Goal: Transaction & Acquisition: Purchase product/service

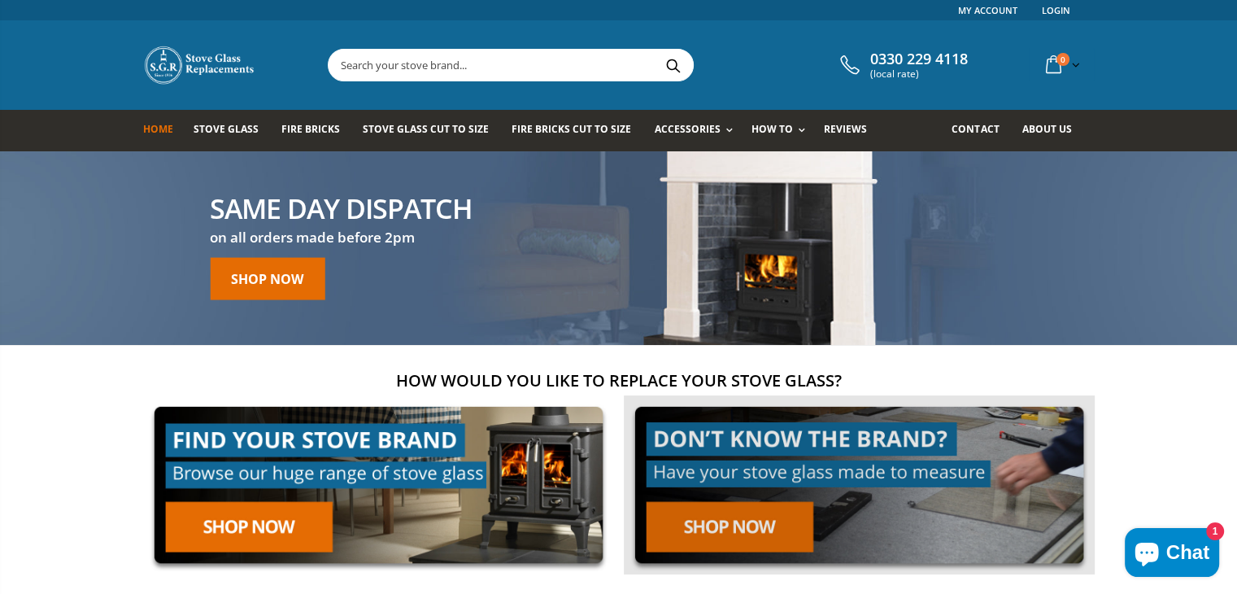
click at [781, 522] on link at bounding box center [859, 485] width 471 height 180
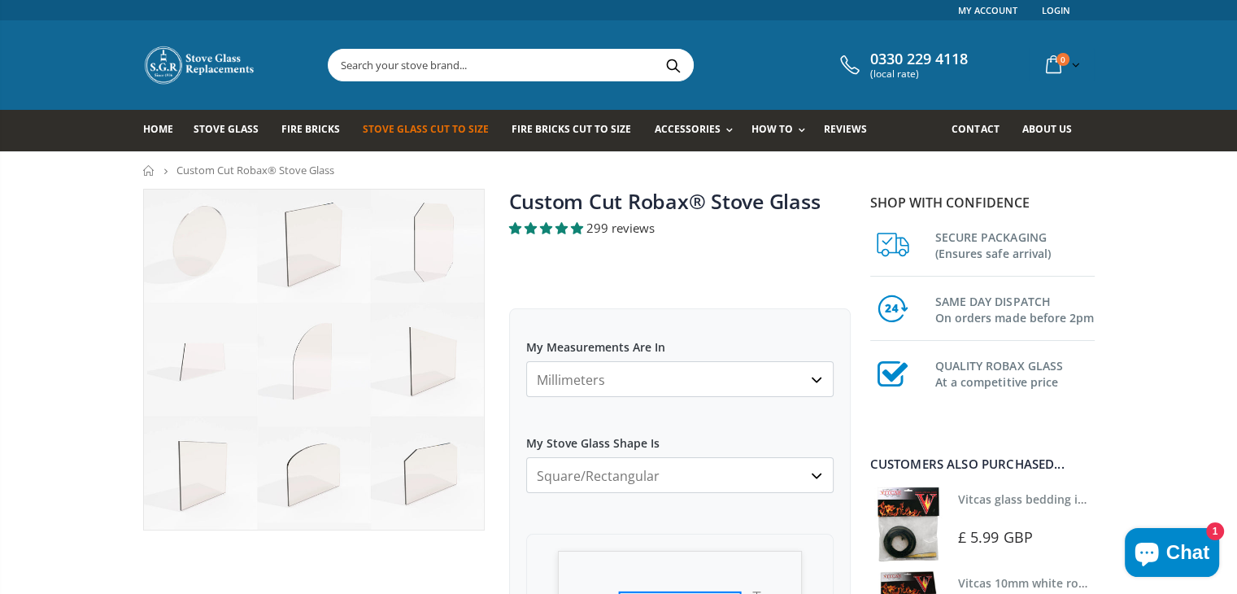
click at [817, 374] on select "Millimeters Centimeters Inches" at bounding box center [679, 379] width 307 height 36
select select "cm"
click at [526, 361] on select "Millimeters Centimeters Inches" at bounding box center [679, 379] width 307 height 36
click at [782, 438] on label "My Stove Glass Shape Is" at bounding box center [679, 435] width 307 height 29
click at [782, 457] on select "Square/Rectangular Arched Half Arch Both Top Corners Cut Single Corner Cut All …" at bounding box center [679, 475] width 307 height 36
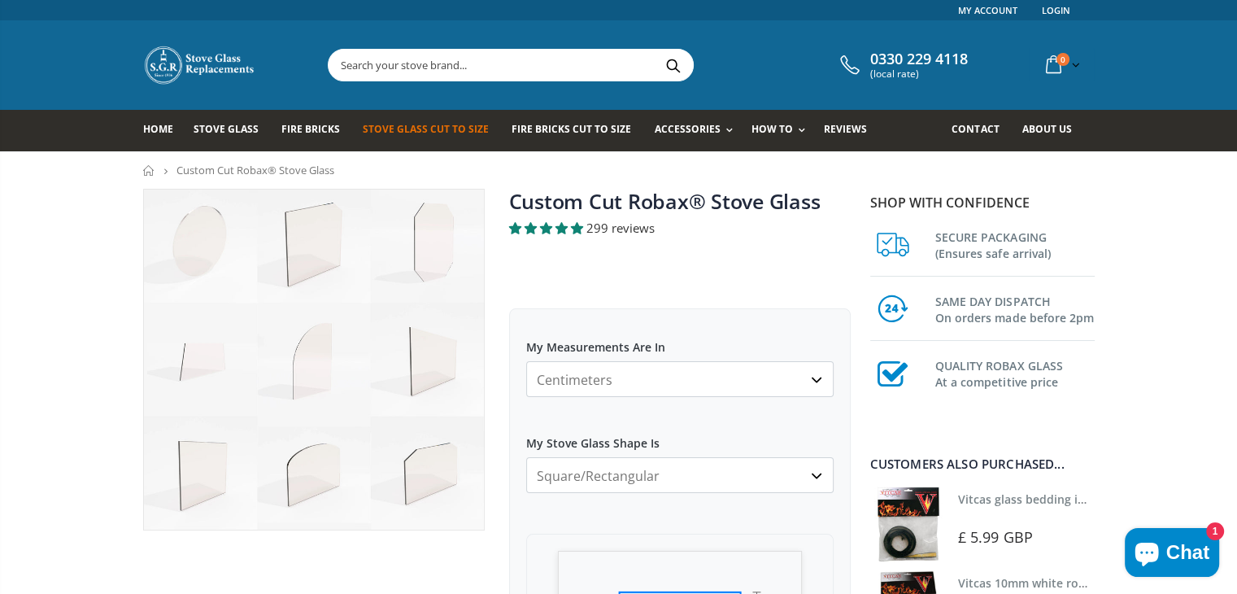
click at [813, 475] on select "Square/Rectangular Arched Half Arch Both Top Corners Cut Single Corner Cut All …" at bounding box center [679, 475] width 307 height 36
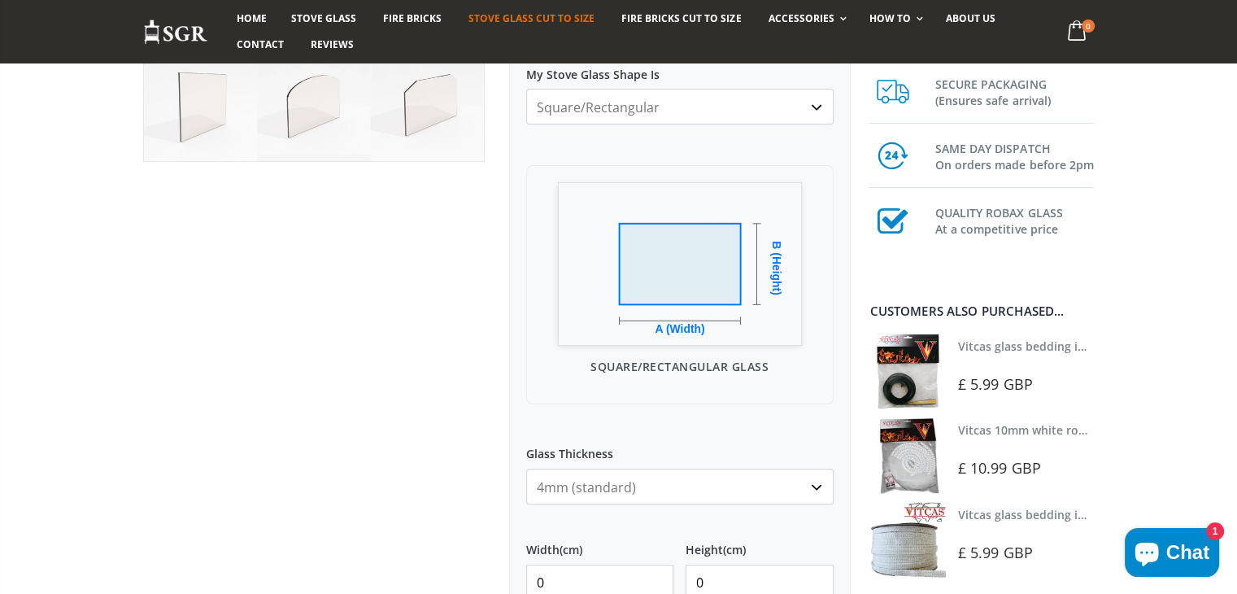
scroll to position [412, 0]
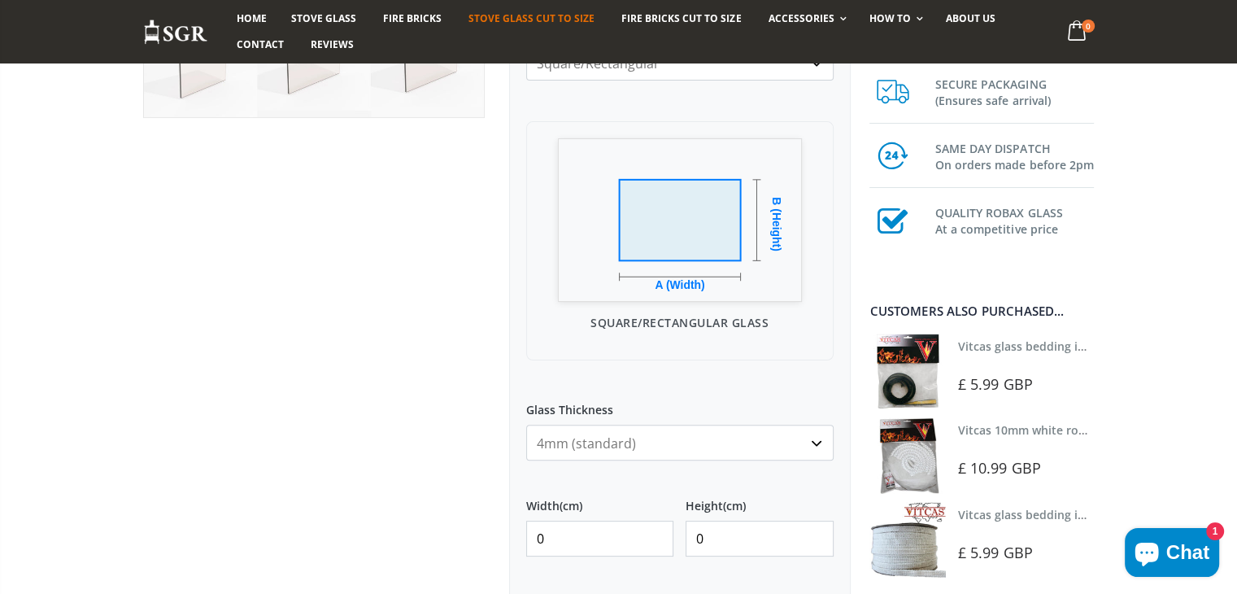
click at [535, 533] on input "0" at bounding box center [600, 539] width 148 height 36
type input "31.5"
click at [692, 542] on input "0" at bounding box center [760, 539] width 148 height 36
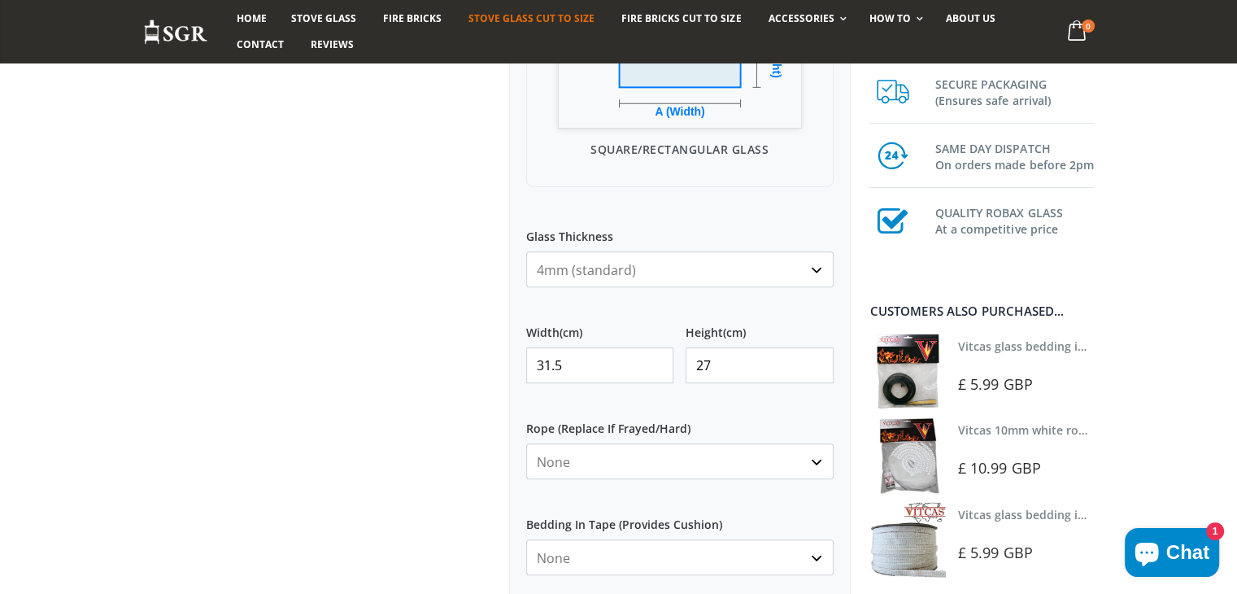
scroll to position [705, 0]
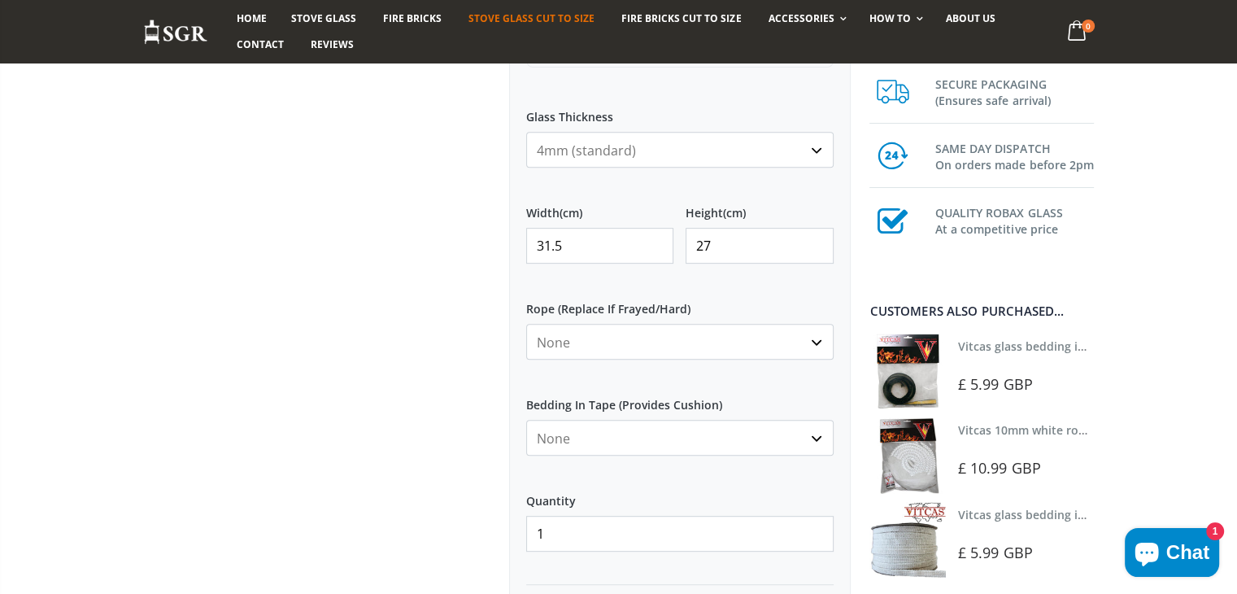
type input "27"
click at [819, 434] on select "None Black White" at bounding box center [679, 438] width 307 height 36
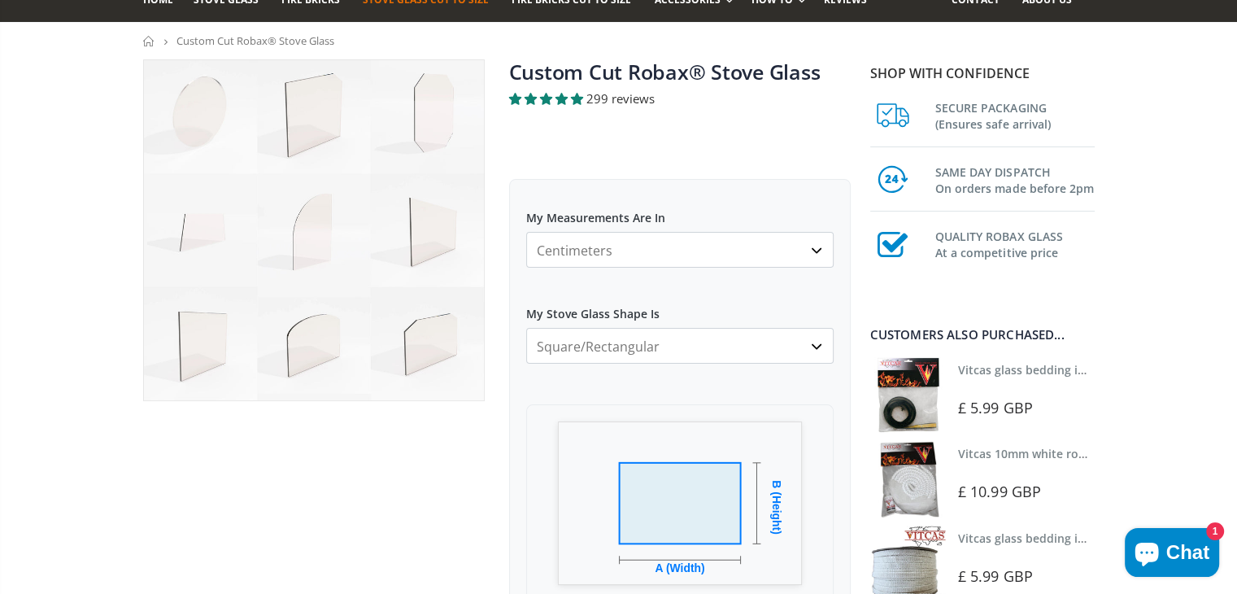
scroll to position [0, 0]
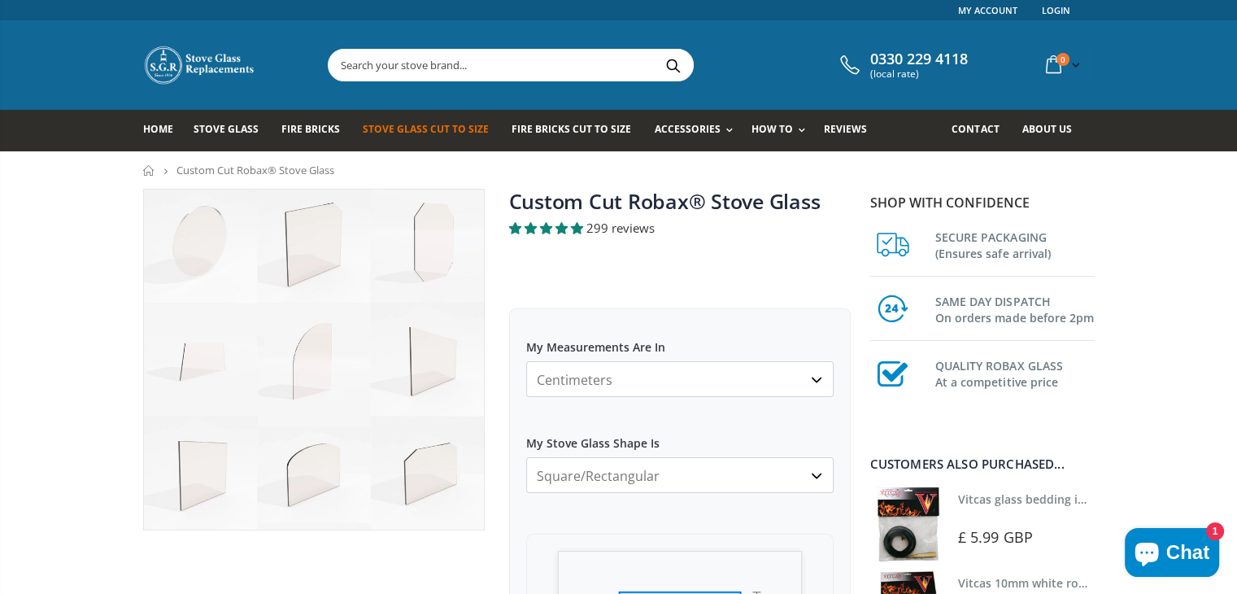
select select "black"
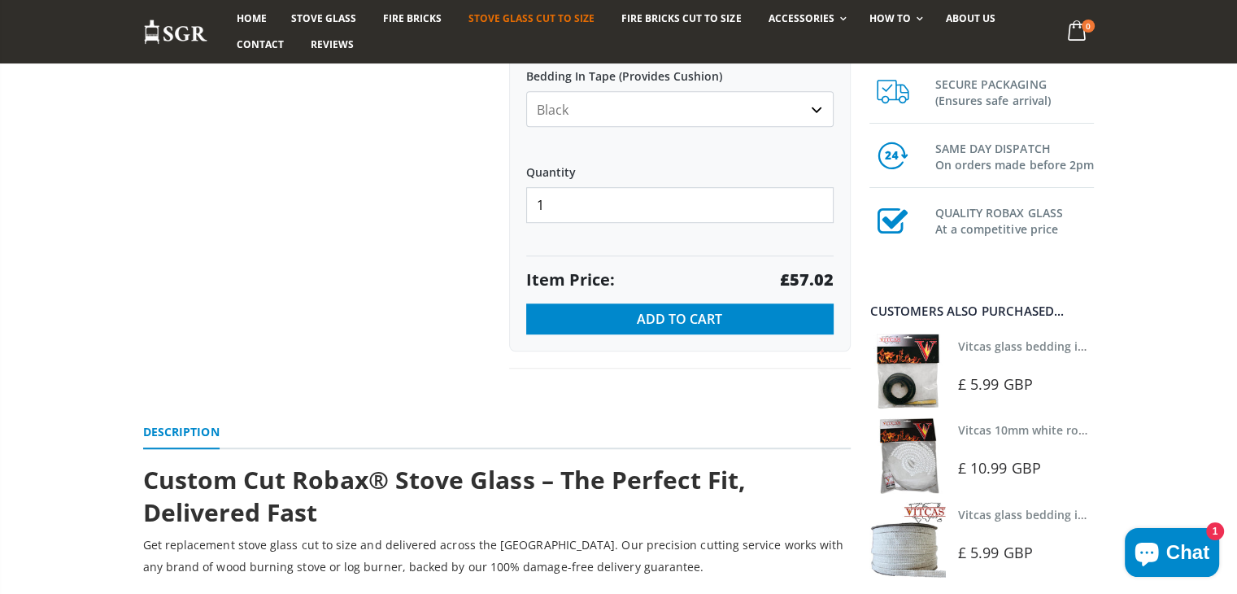
scroll to position [961, 0]
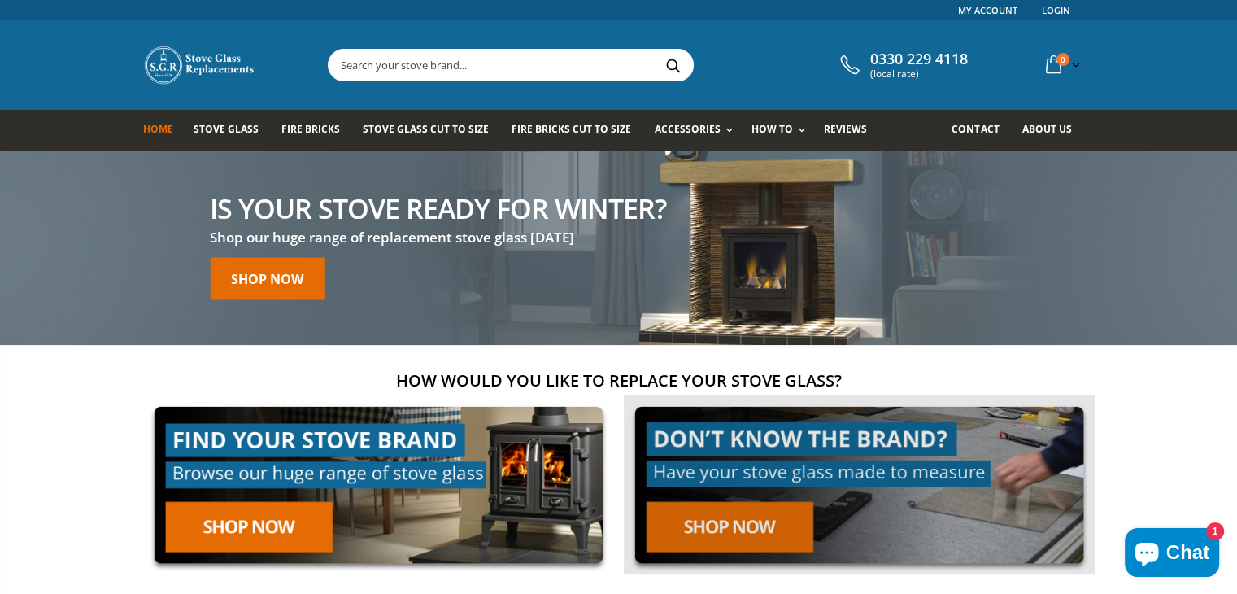
click at [747, 505] on link at bounding box center [859, 485] width 471 height 180
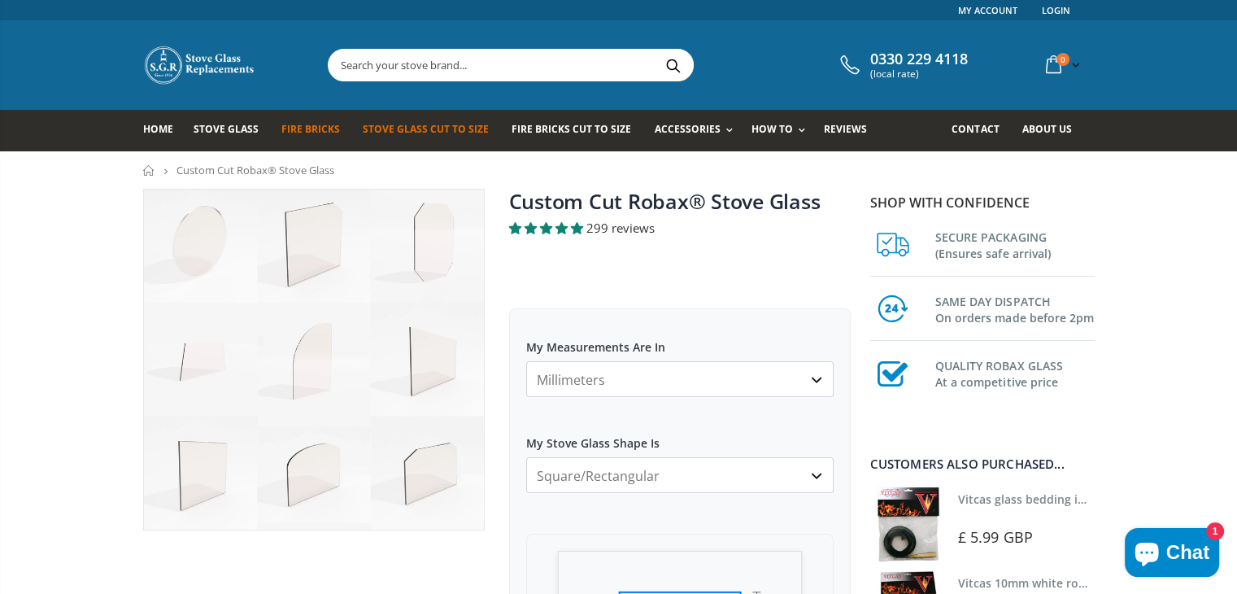
click at [302, 133] on span "Fire Bricks" at bounding box center [310, 129] width 59 height 14
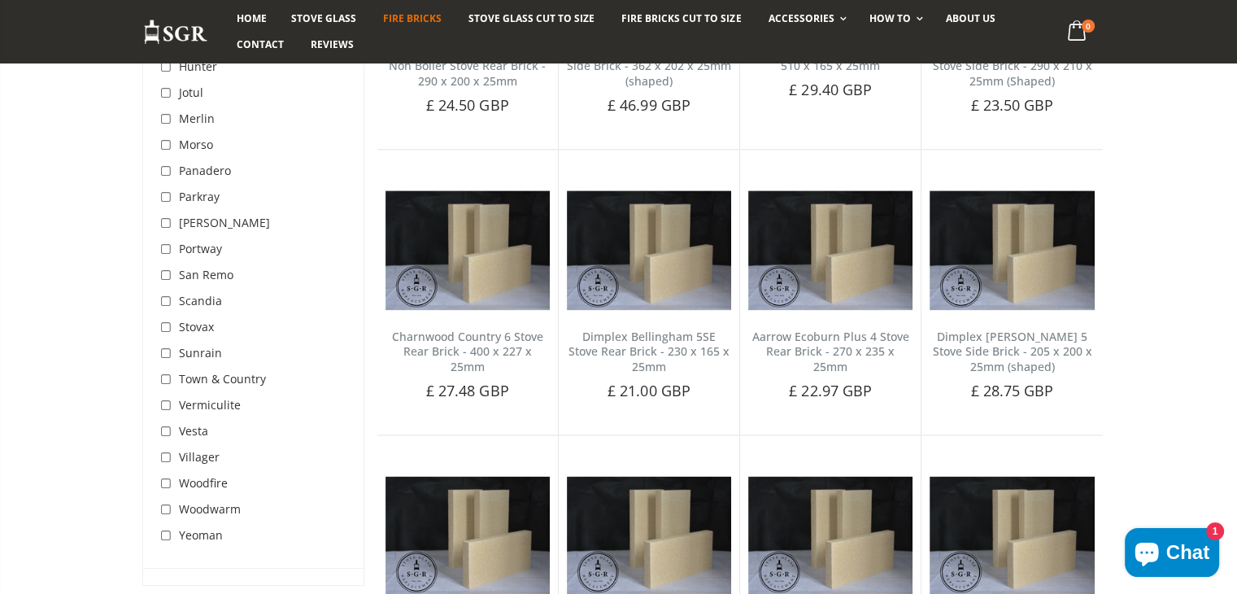
scroll to position [2115, 0]
